Goal: Transaction & Acquisition: Obtain resource

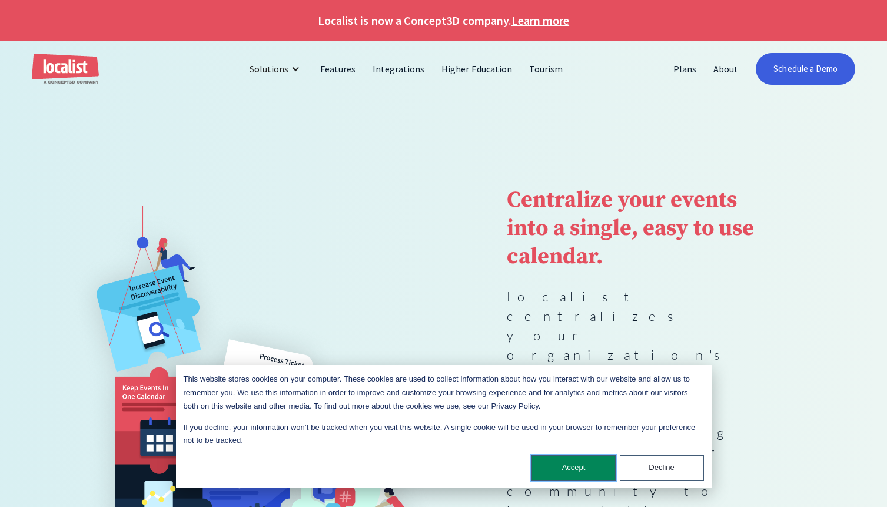
click at [589, 466] on button "Accept" at bounding box center [573, 467] width 84 height 25
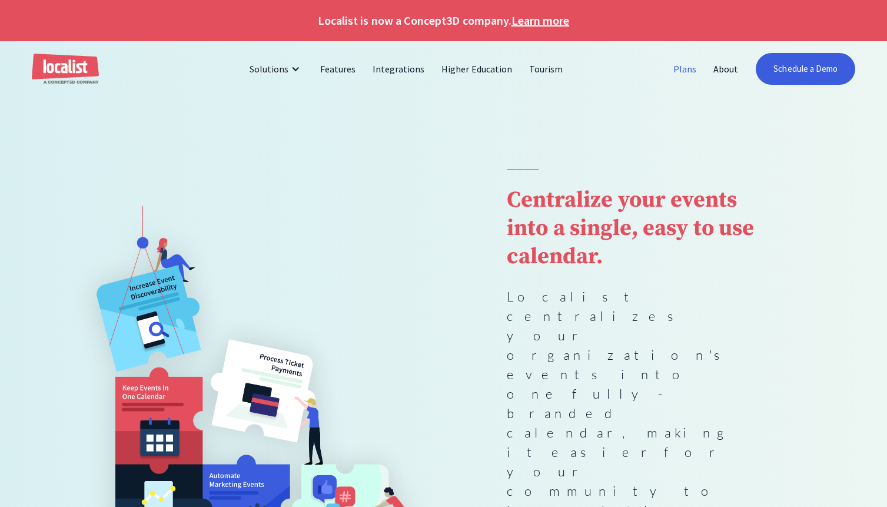
click at [695, 68] on link "Plans" at bounding box center [685, 69] width 40 height 28
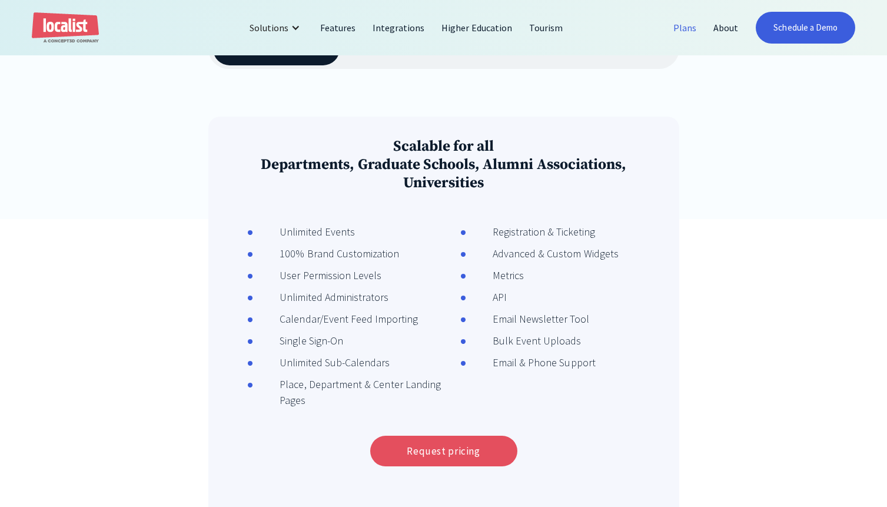
scroll to position [305, 0]
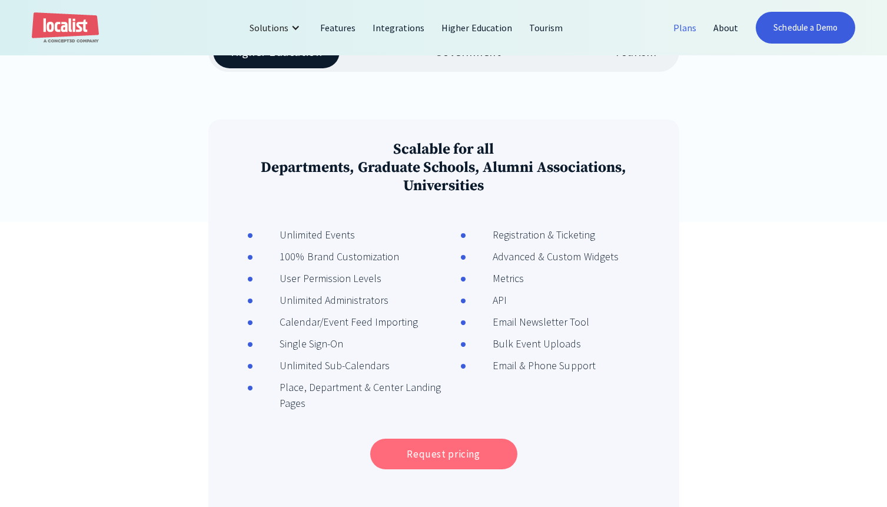
click at [443, 455] on link "Request pricing" at bounding box center [443, 453] width 147 height 31
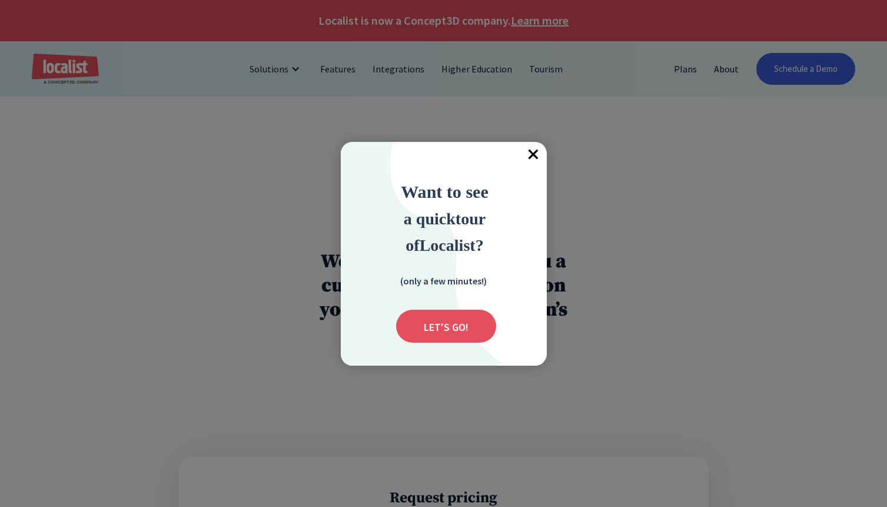
click at [536, 157] on span "×" at bounding box center [534, 155] width 26 height 26
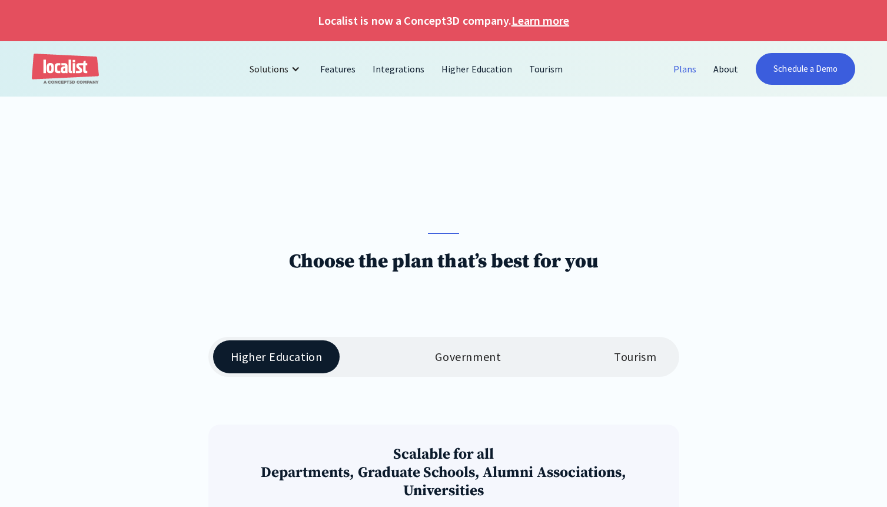
click at [536, 21] on link "Learn more" at bounding box center [540, 21] width 58 height 18
